Goal: Information Seeking & Learning: Learn about a topic

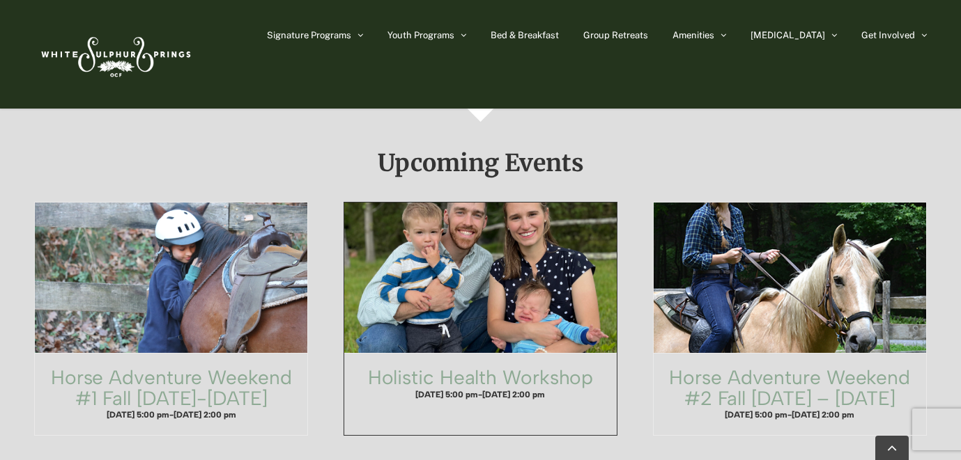
scroll to position [1000, 0]
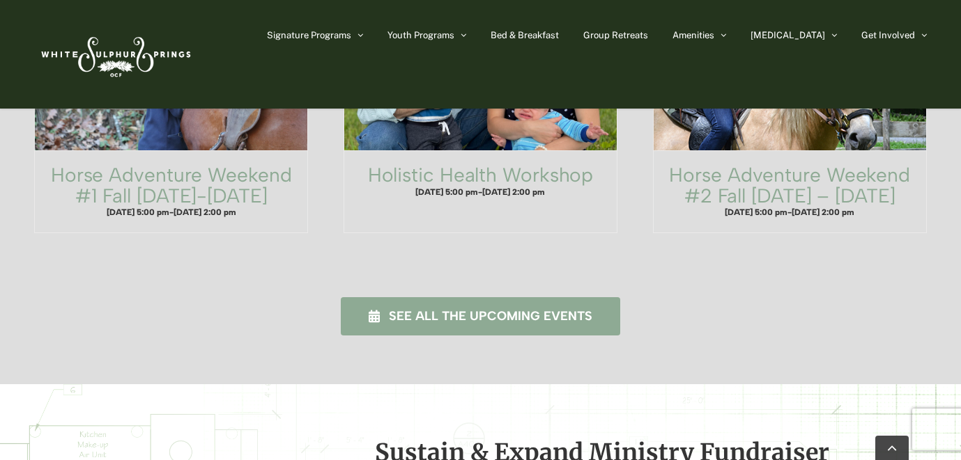
click at [415, 297] on link "See all the upcoming events" at bounding box center [480, 316] width 279 height 38
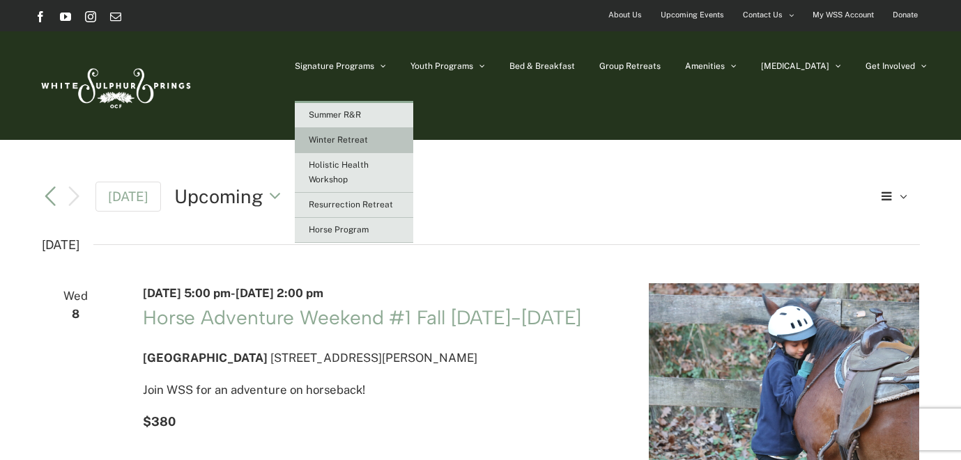
click at [413, 139] on link "Winter Retreat" at bounding box center [354, 140] width 118 height 25
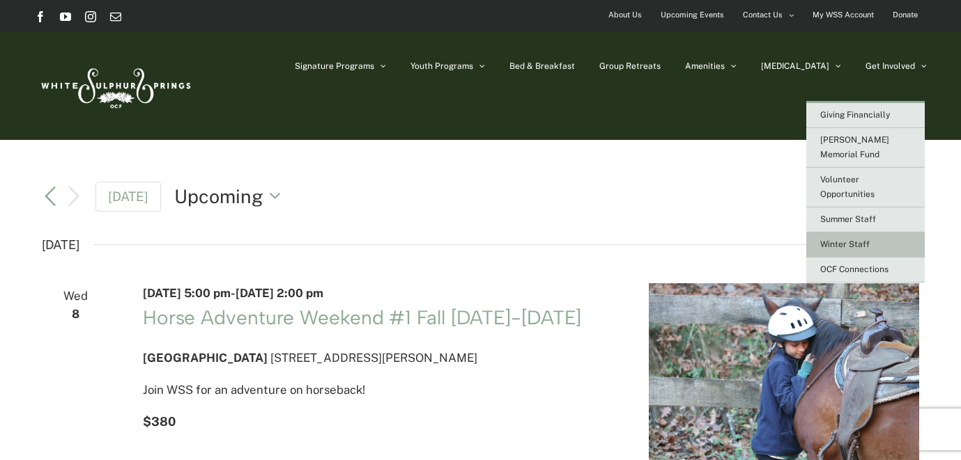
click at [855, 233] on link "Winter Staff" at bounding box center [865, 245] width 118 height 25
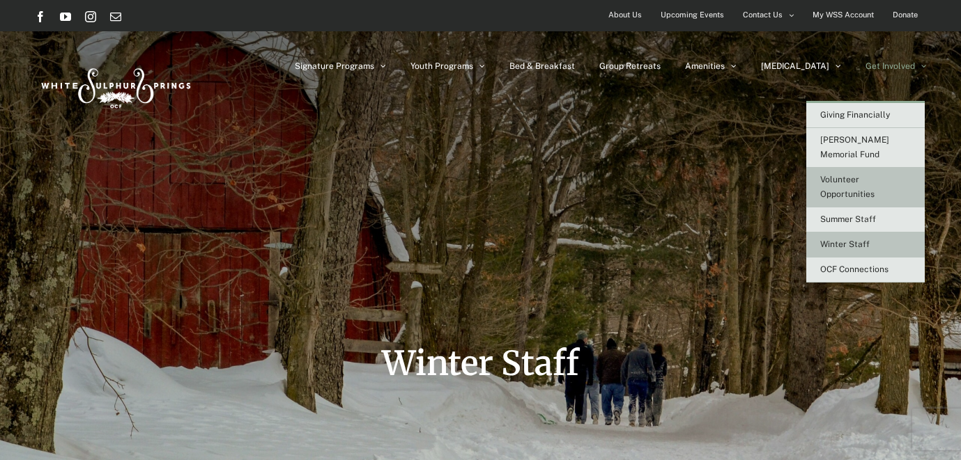
click at [869, 168] on link "Volunteer Opportunities" at bounding box center [865, 188] width 118 height 40
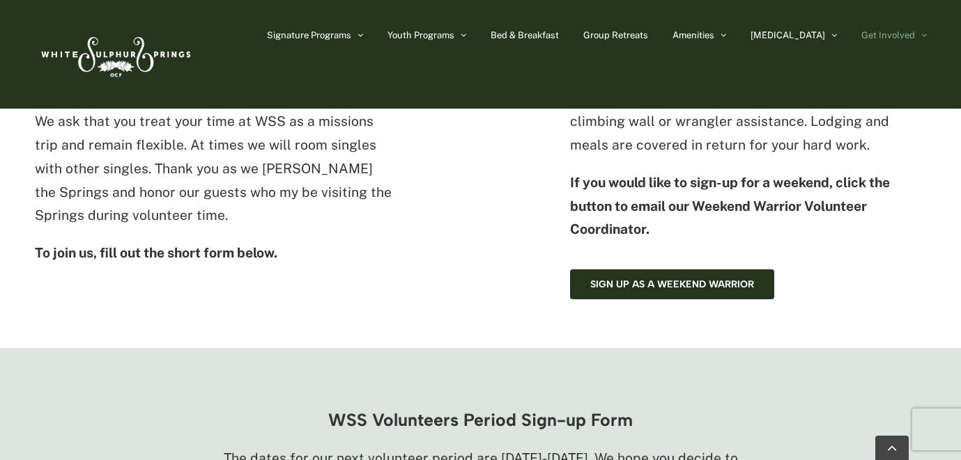
scroll to position [734, 0]
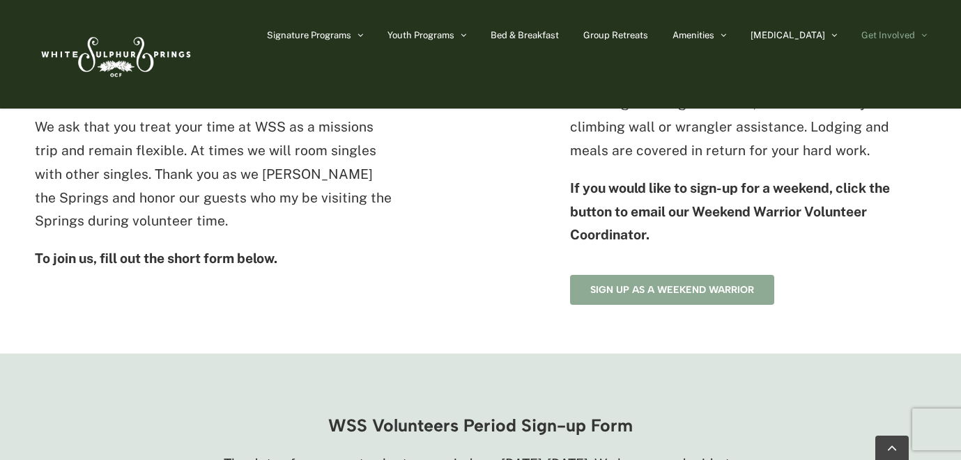
click at [580, 279] on link "Sign up as a Weekend Warrior" at bounding box center [672, 290] width 204 height 30
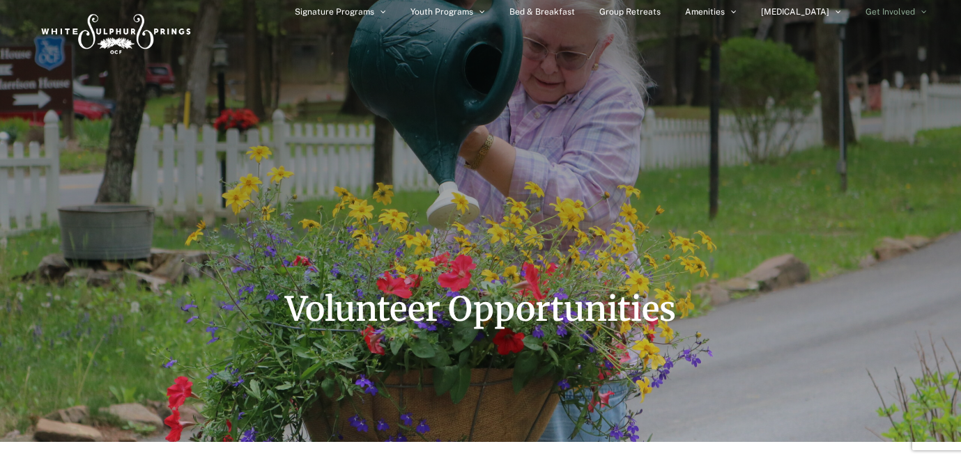
scroll to position [0, 0]
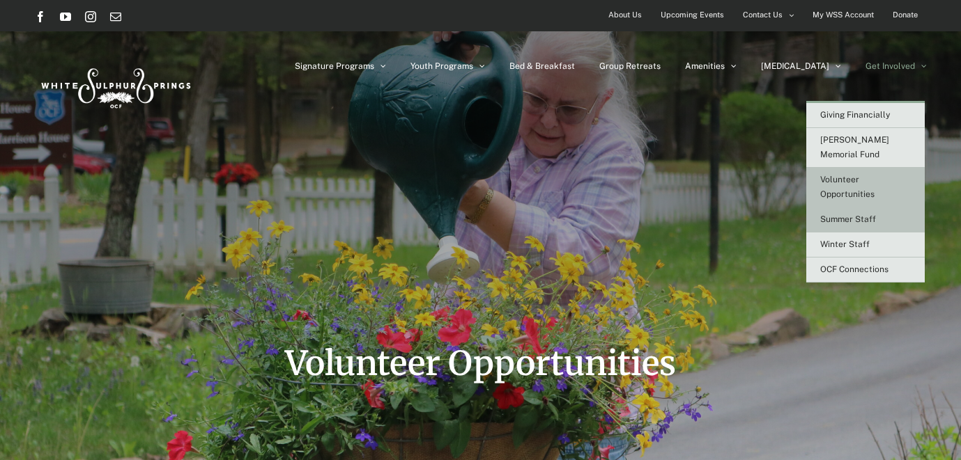
click at [834, 212] on link "Summer Staff" at bounding box center [865, 220] width 118 height 25
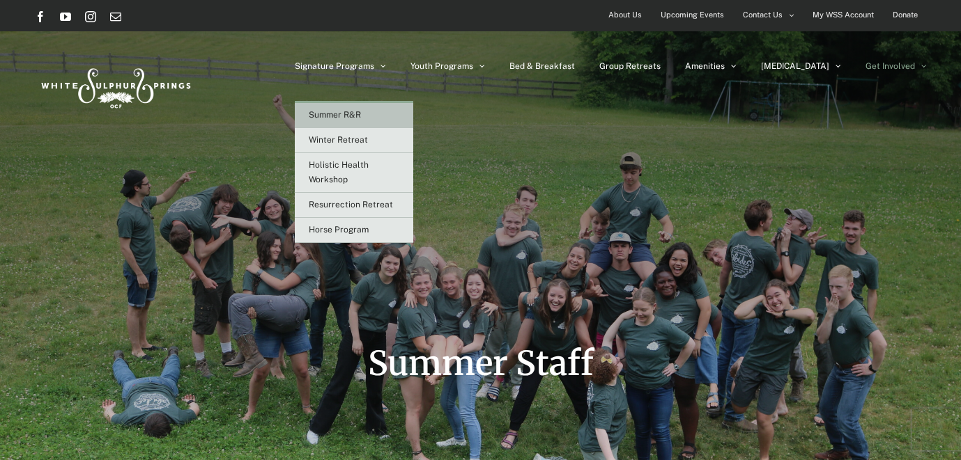
click at [361, 117] on span "Summer R&R" at bounding box center [335, 115] width 52 height 10
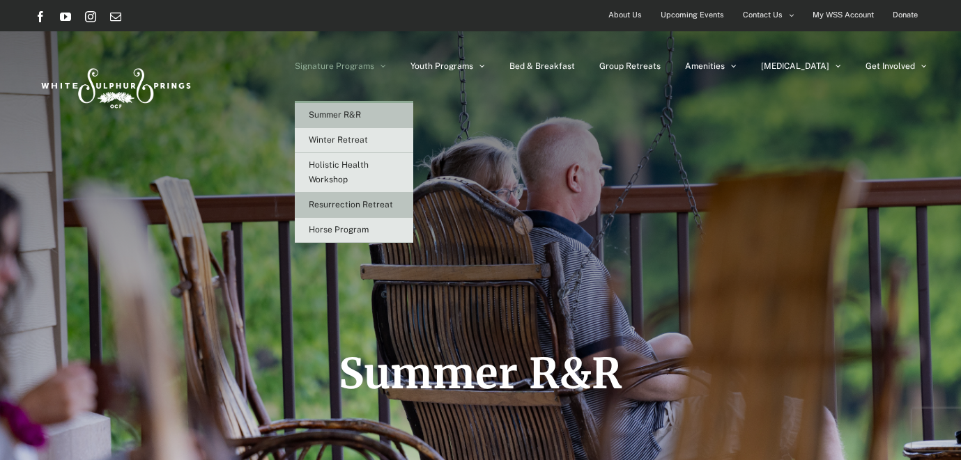
click at [393, 204] on span "Resurrection Retreat" at bounding box center [351, 205] width 84 height 10
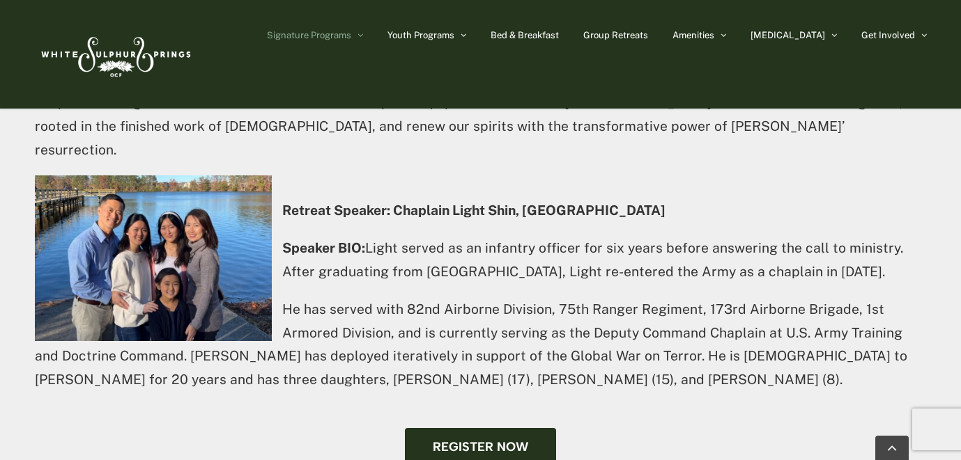
scroll to position [897, 0]
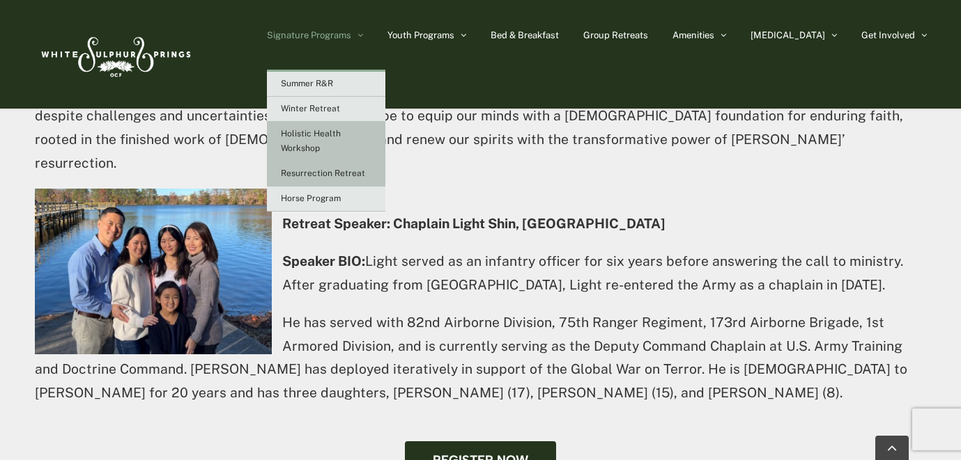
click at [385, 140] on link "Holistic Health Workshop" at bounding box center [326, 142] width 118 height 40
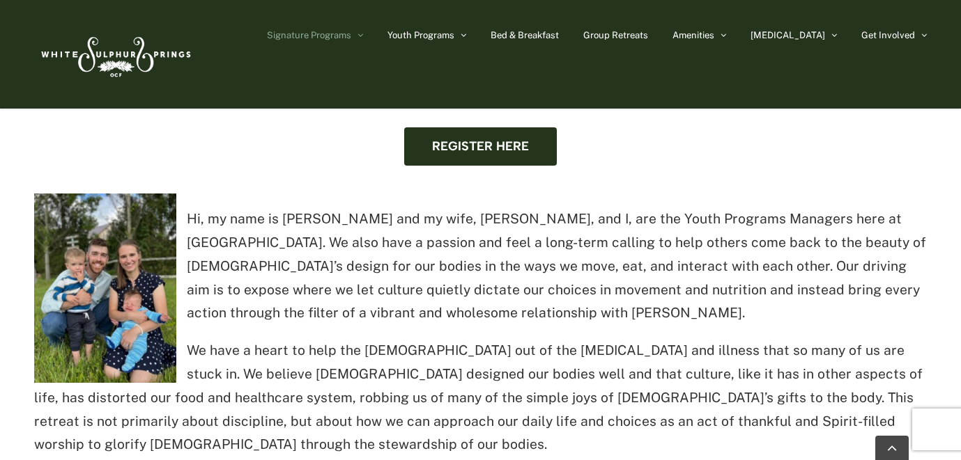
scroll to position [716, 0]
